Goal: Information Seeking & Learning: Learn about a topic

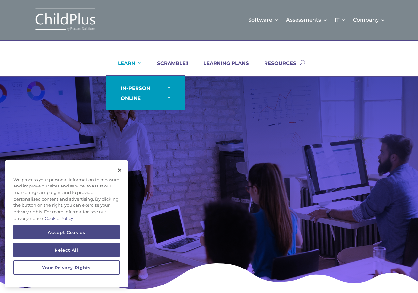
click at [131, 64] on link "LEARN" at bounding box center [126, 68] width 32 height 16
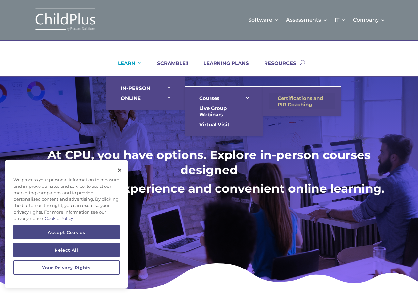
click at [306, 97] on link "Certifications and PIR Coaching" at bounding box center [301, 101] width 65 height 16
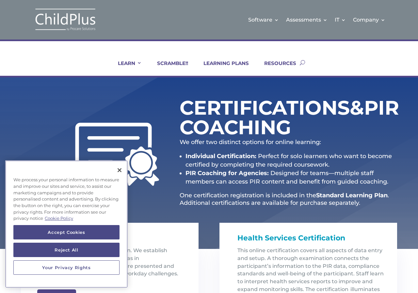
click at [118, 181] on div "We process your personal information to measure and improve our sites and servi…" at bounding box center [66, 199] width 122 height 52
click at [118, 180] on div "Privacy" at bounding box center [119, 172] width 14 height 18
click at [118, 170] on button "Close" at bounding box center [119, 170] width 14 height 14
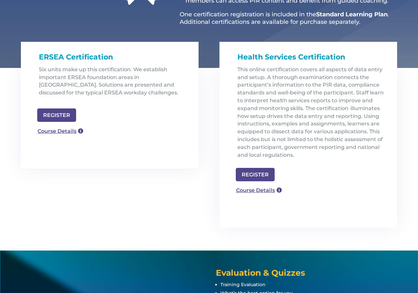
scroll to position [183, 0]
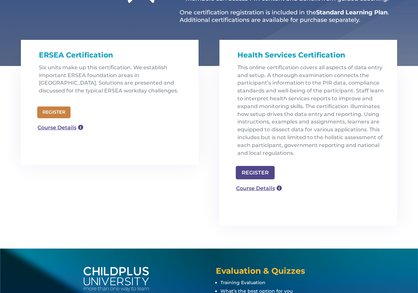
click at [58, 111] on link "REGISTER" at bounding box center [53, 112] width 33 height 12
click at [79, 130] on link "Course Details" at bounding box center [57, 128] width 47 height 10
click at [68, 128] on link "Course Details" at bounding box center [57, 128] width 47 height 10
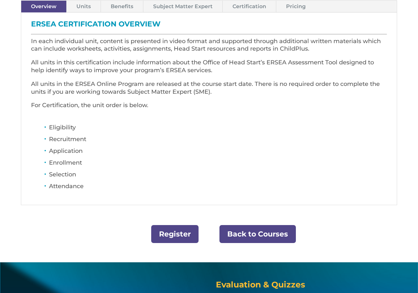
scroll to position [209, 0]
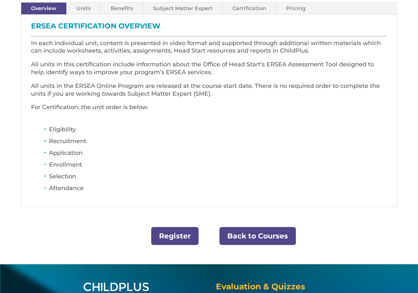
click at [247, 235] on link "Back to Courses" at bounding box center [257, 236] width 76 height 18
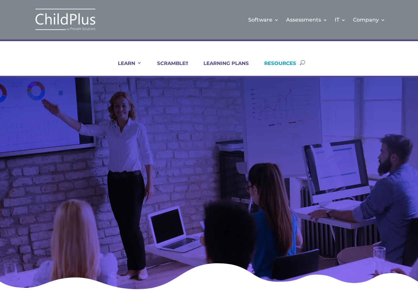
click at [268, 64] on link "RESOURCES" at bounding box center [276, 68] width 40 height 16
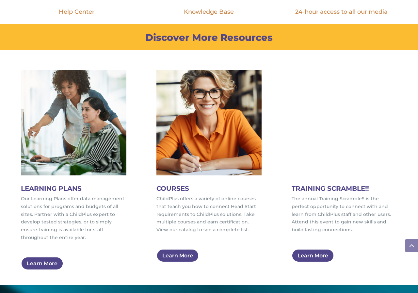
scroll to position [287, 0]
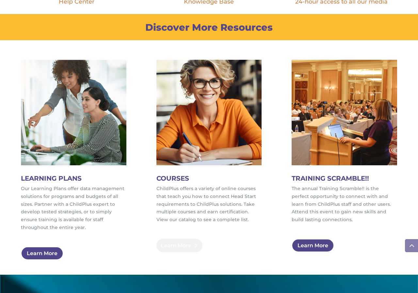
click at [175, 242] on link "Learn More" at bounding box center [179, 245] width 46 height 13
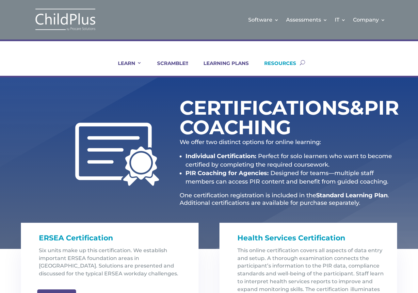
click at [290, 60] on link "RESOURCES" at bounding box center [276, 68] width 40 height 16
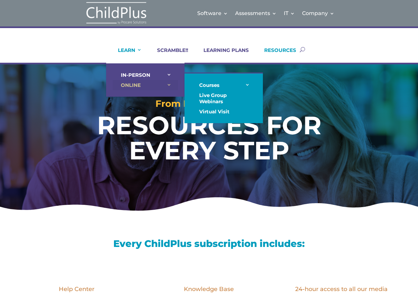
click at [142, 83] on link "ONLINE" at bounding box center [145, 85] width 65 height 10
